Goal: Information Seeking & Learning: Learn about a topic

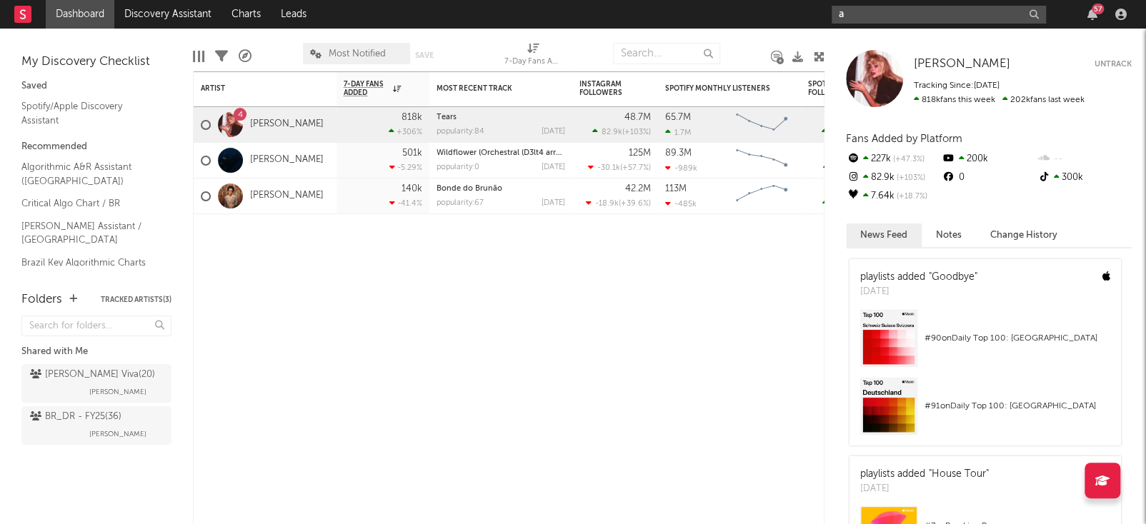
click at [926, 14] on input "a" at bounding box center [938, 15] width 214 height 18
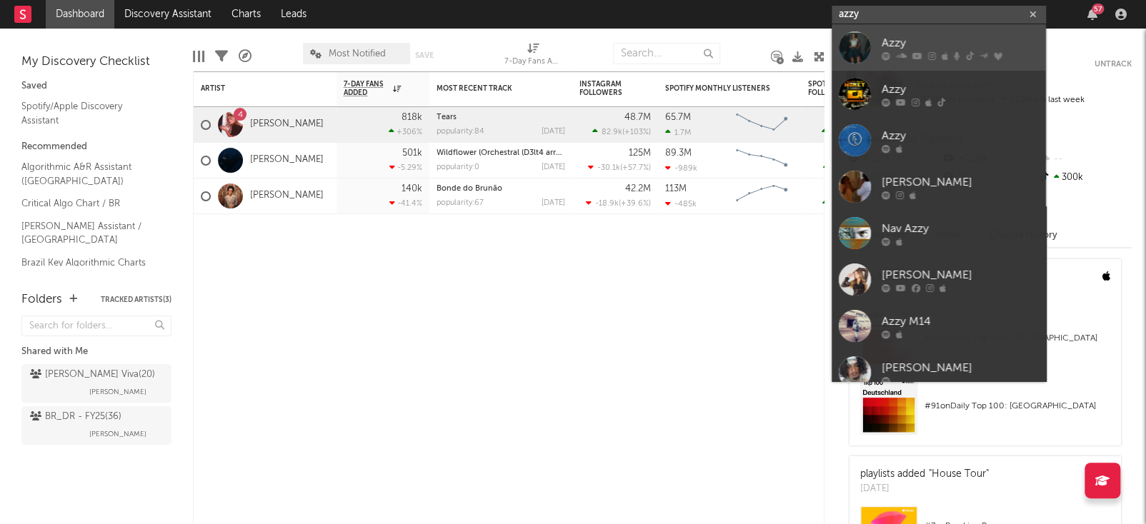
type input "azzy"
click at [889, 56] on div at bounding box center [959, 55] width 157 height 9
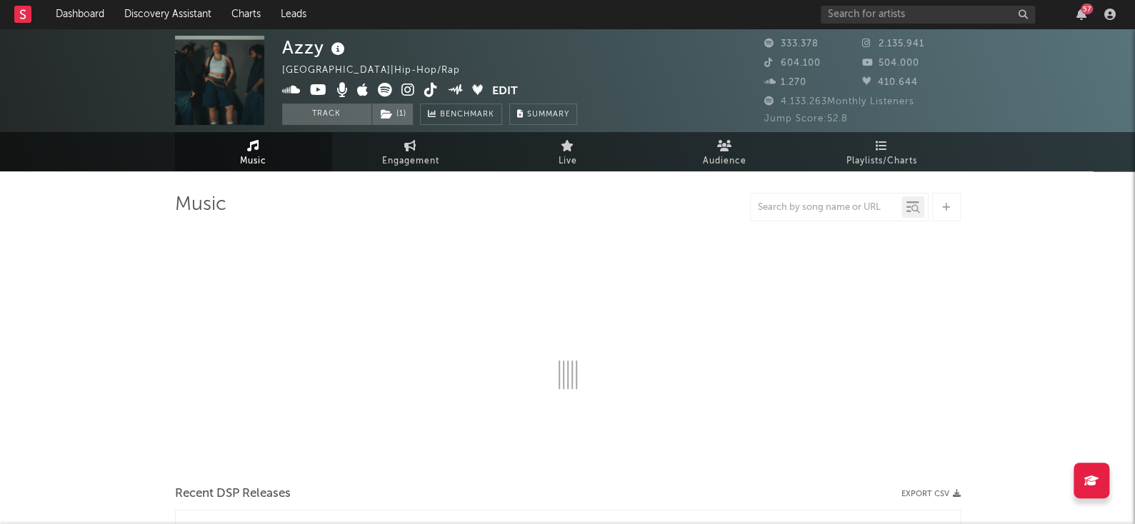
select select "6m"
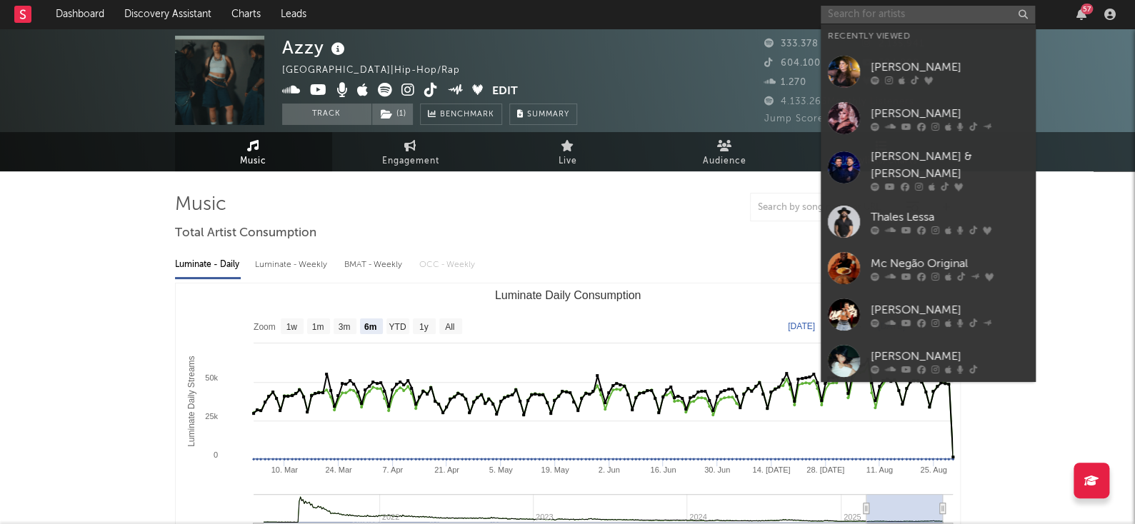
click at [872, 11] on input "text" at bounding box center [928, 15] width 214 height 18
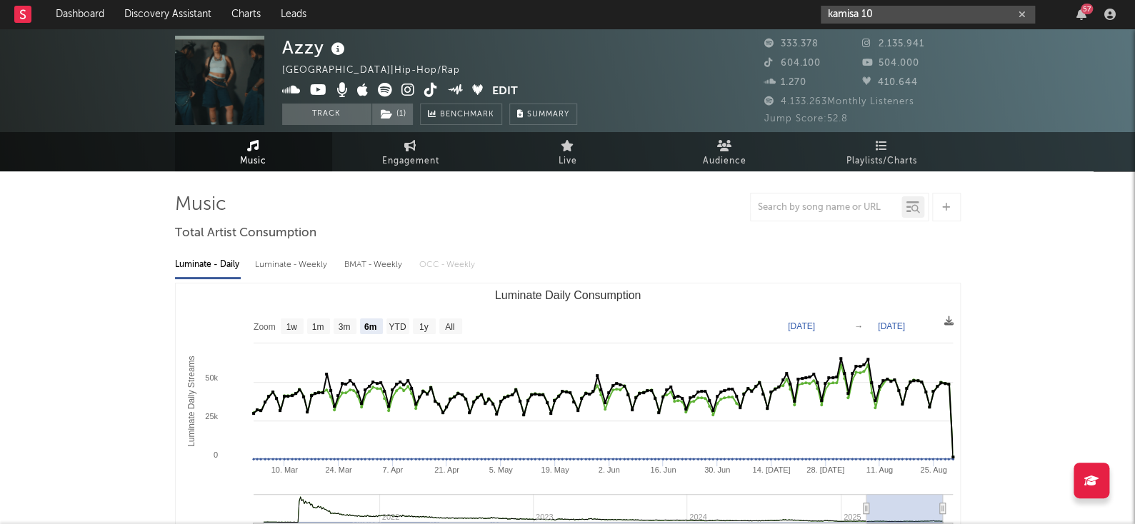
click at [929, 18] on input "kamisa 10" at bounding box center [928, 15] width 214 height 18
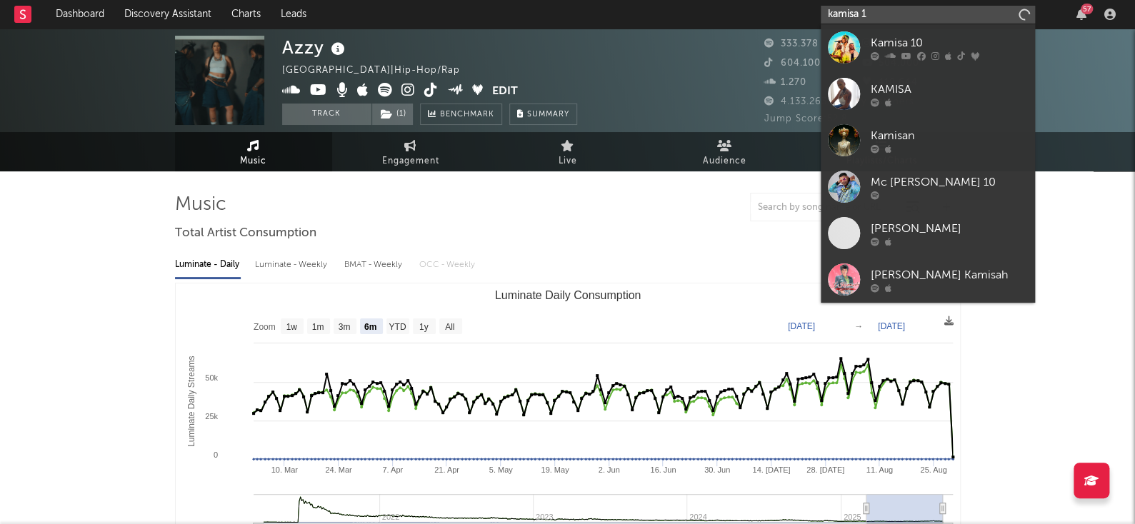
type input "kamisa 10"
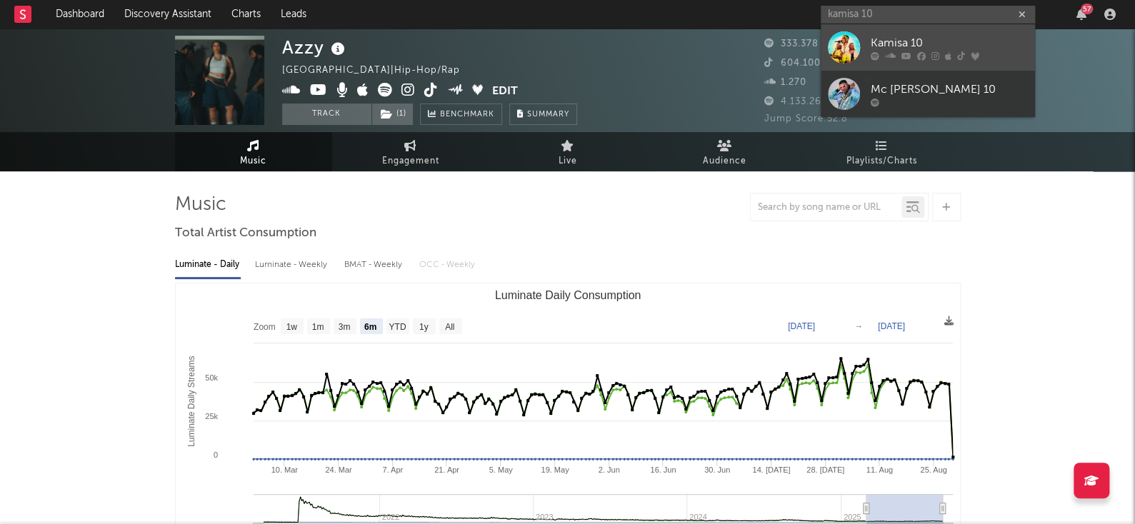
click at [919, 61] on link "Kamisa 10" at bounding box center [928, 47] width 214 height 46
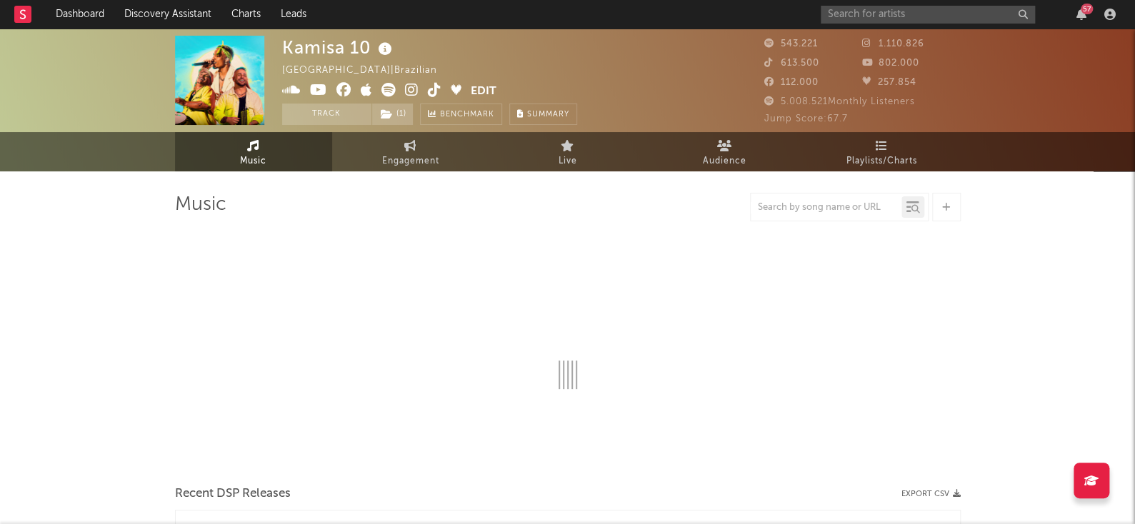
select select "6m"
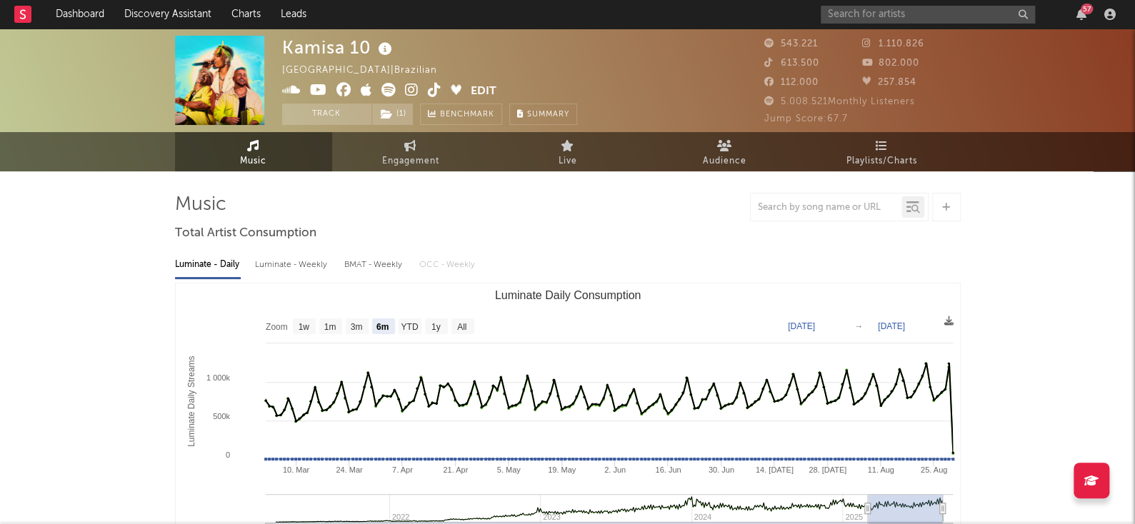
click at [351, 62] on div "[GEOGRAPHIC_DATA] | Brazilian" at bounding box center [367, 70] width 171 height 17
click at [407, 65] on div "Kamisa 10 [GEOGRAPHIC_DATA] | Brazilian Edit Track ( 1 ) Benchmark Summary" at bounding box center [429, 80] width 295 height 89
drag, startPoint x: 895, startPoint y: 2, endPoint x: 911, endPoint y: 18, distance: 22.7
click at [911, 18] on div "57" at bounding box center [971, 14] width 300 height 29
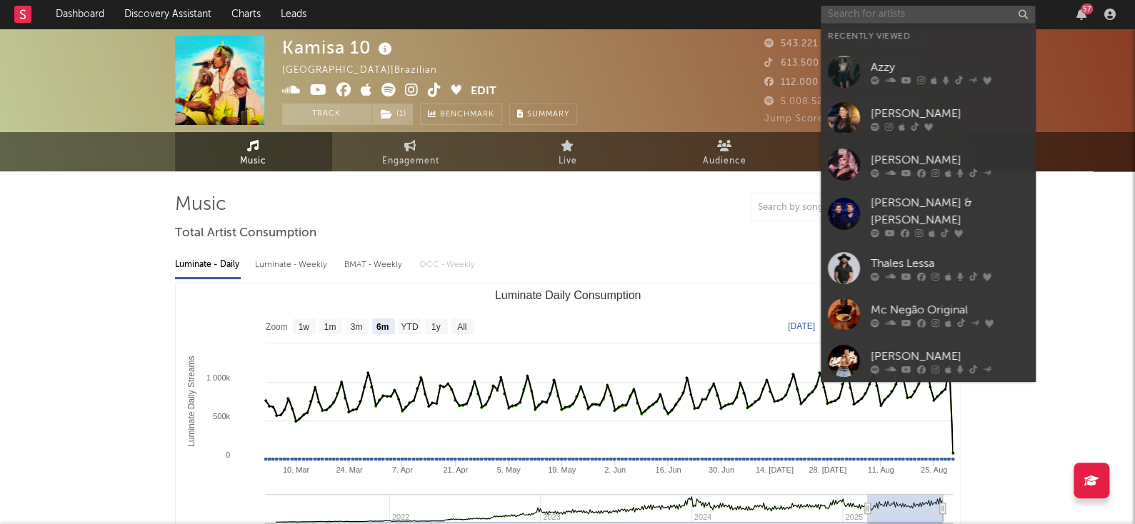
click at [911, 18] on input "text" at bounding box center [928, 15] width 214 height 18
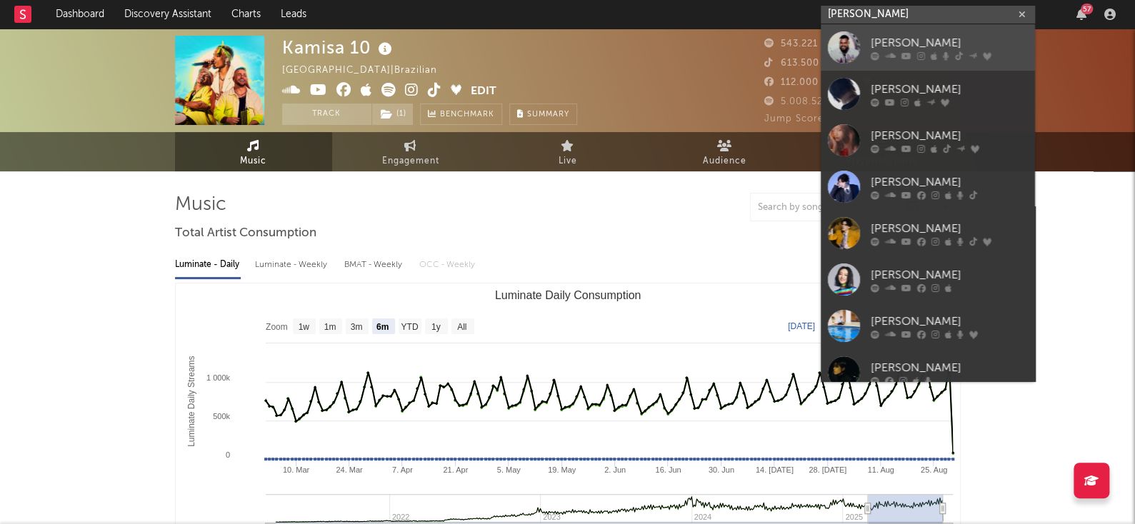
type input "[PERSON_NAME]"
click at [919, 64] on link "[PERSON_NAME]" at bounding box center [928, 47] width 214 height 46
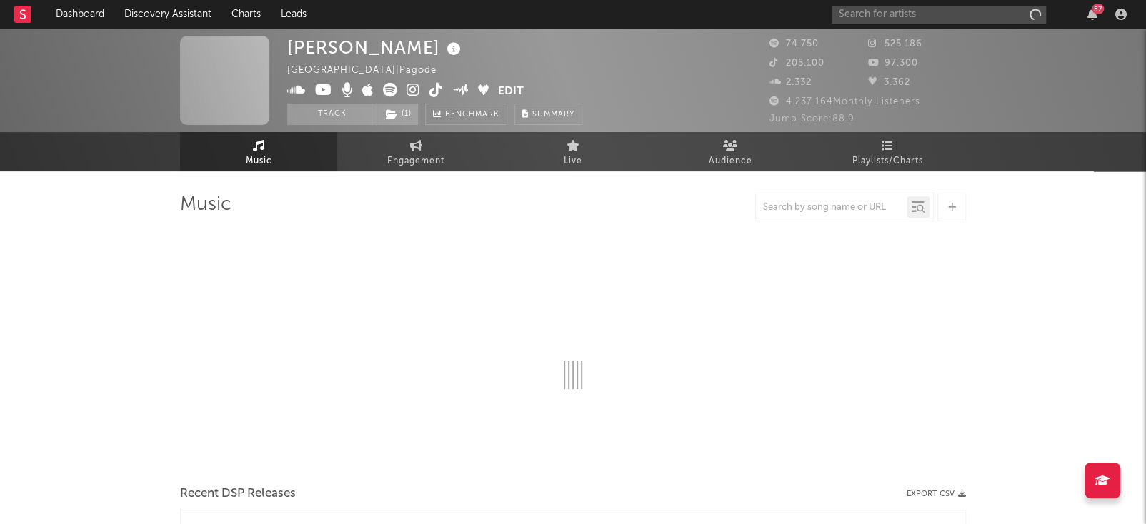
select select "6m"
